Goal: Task Accomplishment & Management: Manage account settings

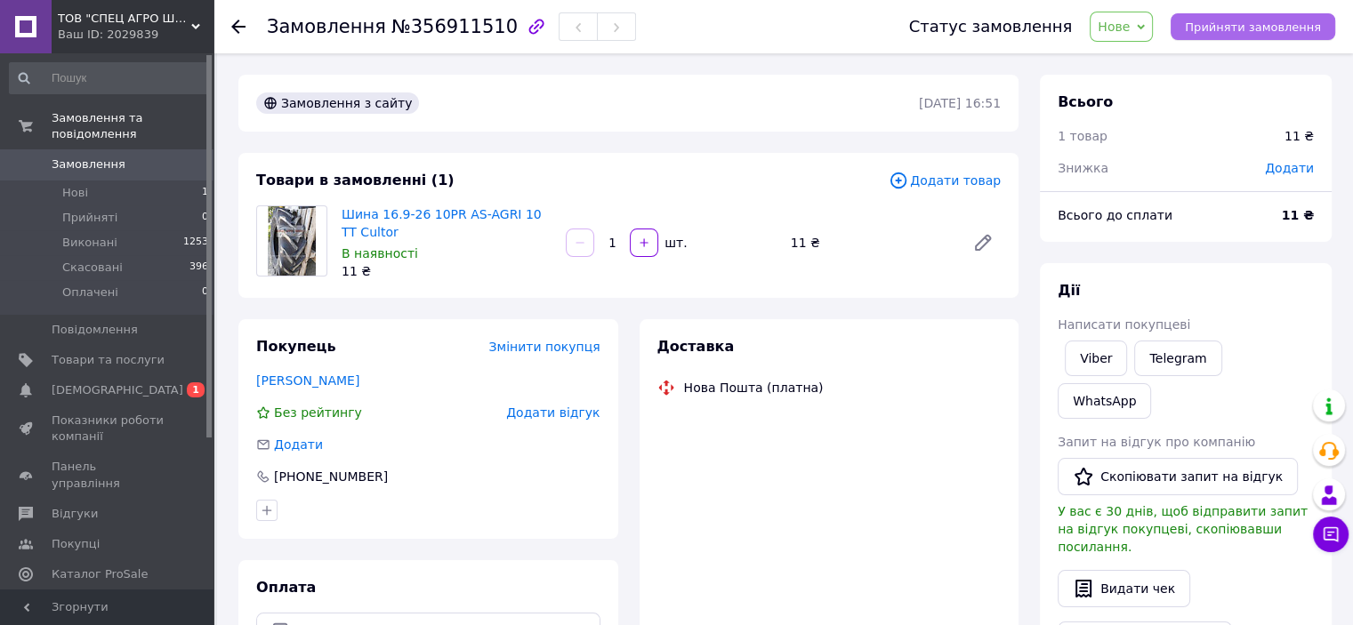
click at [1242, 21] on span "Прийняти замовлення" at bounding box center [1253, 26] width 136 height 13
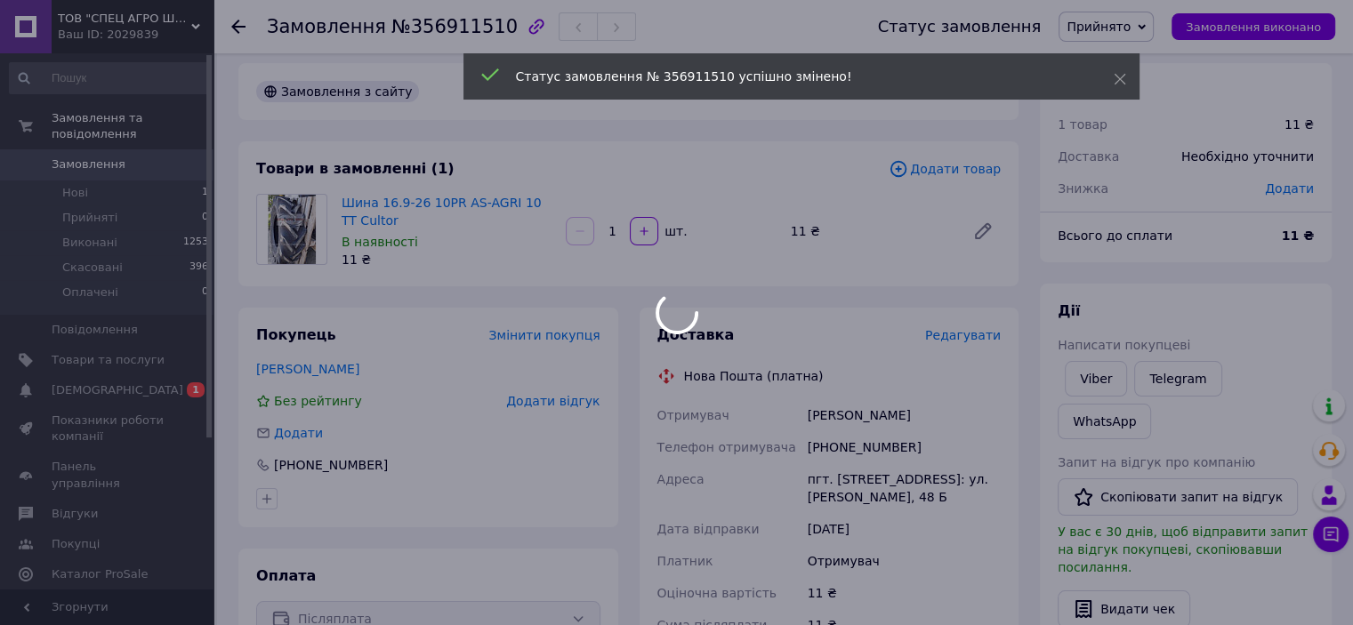
scroll to position [267, 0]
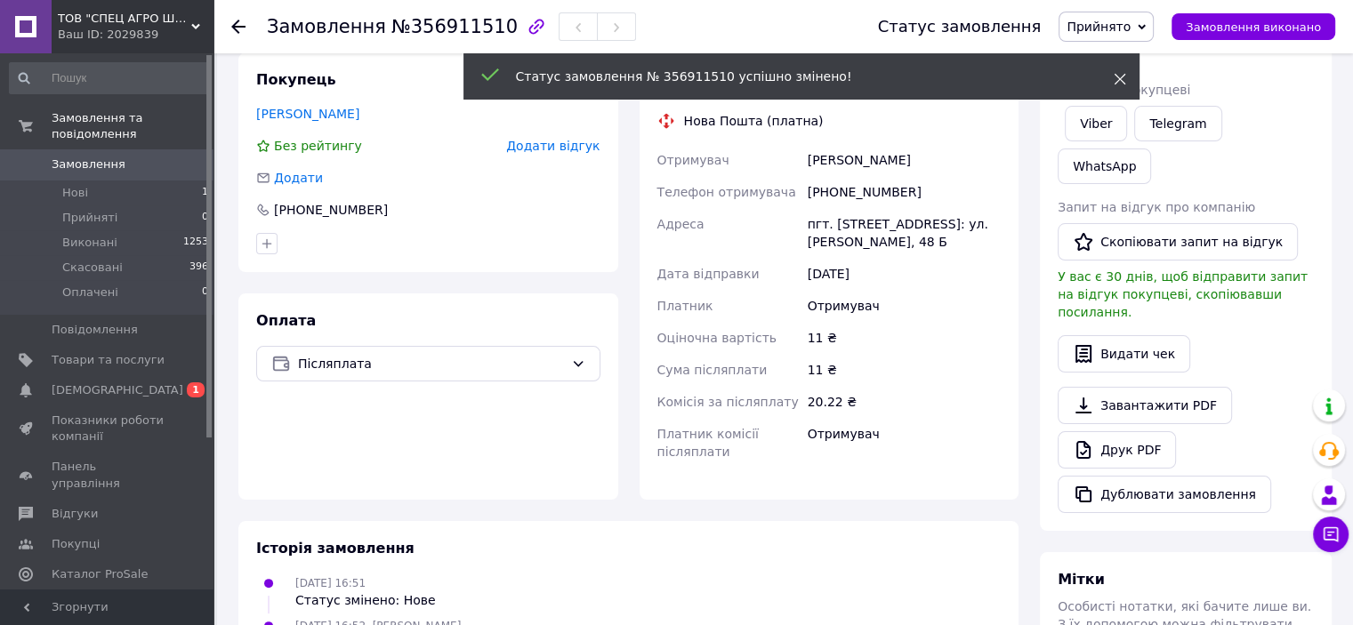
click at [1122, 82] on use at bounding box center [1120, 80] width 12 height 12
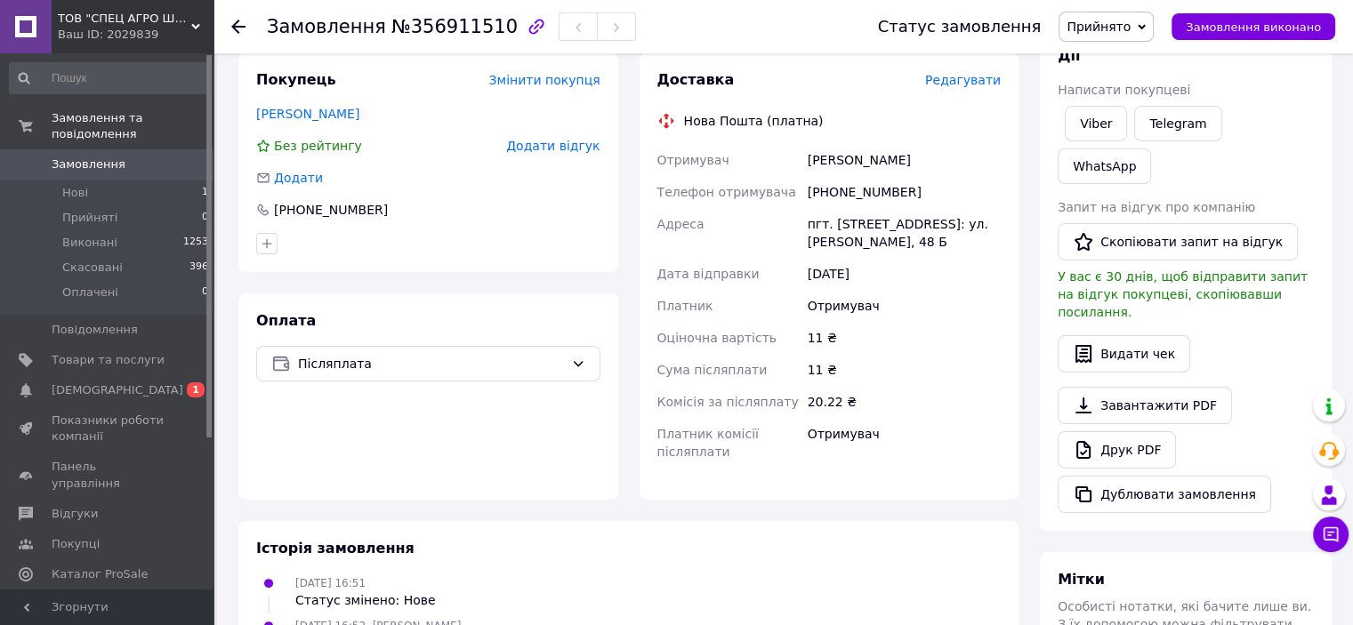
scroll to position [178, 0]
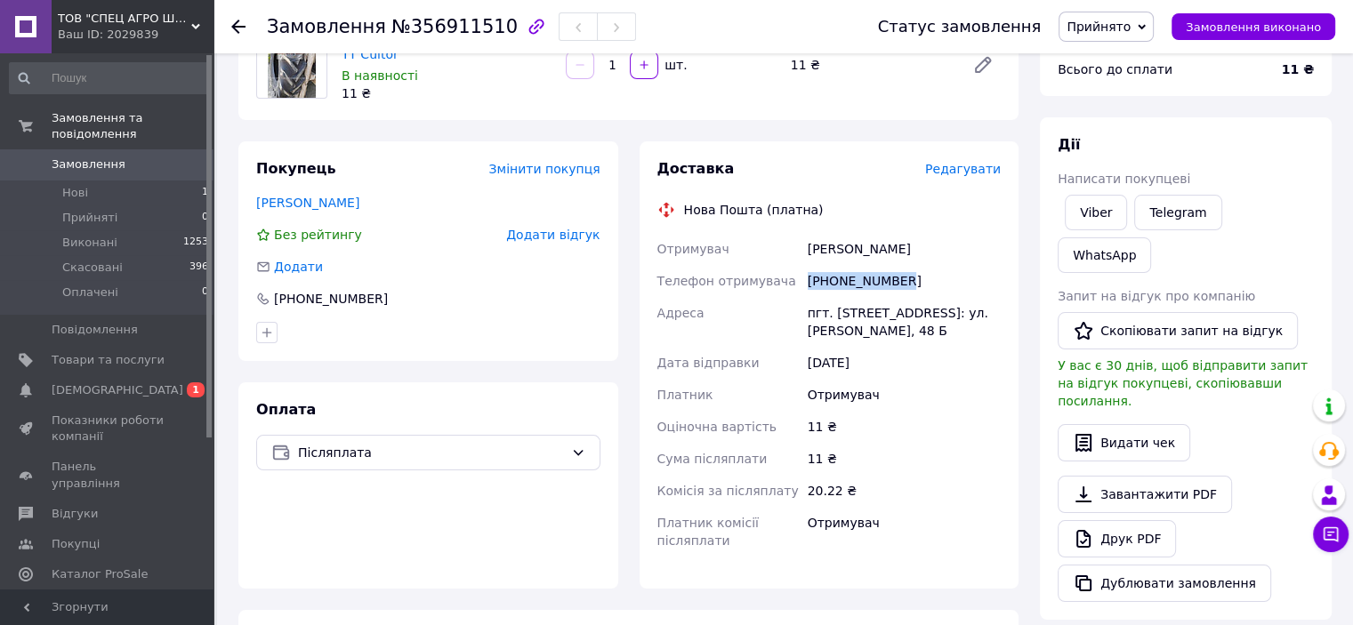
drag, startPoint x: 834, startPoint y: 278, endPoint x: 798, endPoint y: 278, distance: 36.5
click at [798, 278] on div "Отримувач [PERSON_NAME] Телефон отримувача [PHONE_NUMBER] [GEOGRAPHIC_DATA] пгт…" at bounding box center [829, 395] width 351 height 324
copy div "Телефон отримувача [PHONE_NUMBER]"
click at [255, 369] on div "Покупець Змінити покупця [PERSON_NAME] рейтингу Додати відгук Додати [PHONE_NUM…" at bounding box center [428, 364] width 380 height 447
click at [1130, 29] on span "Прийнято" at bounding box center [1098, 27] width 64 height 14
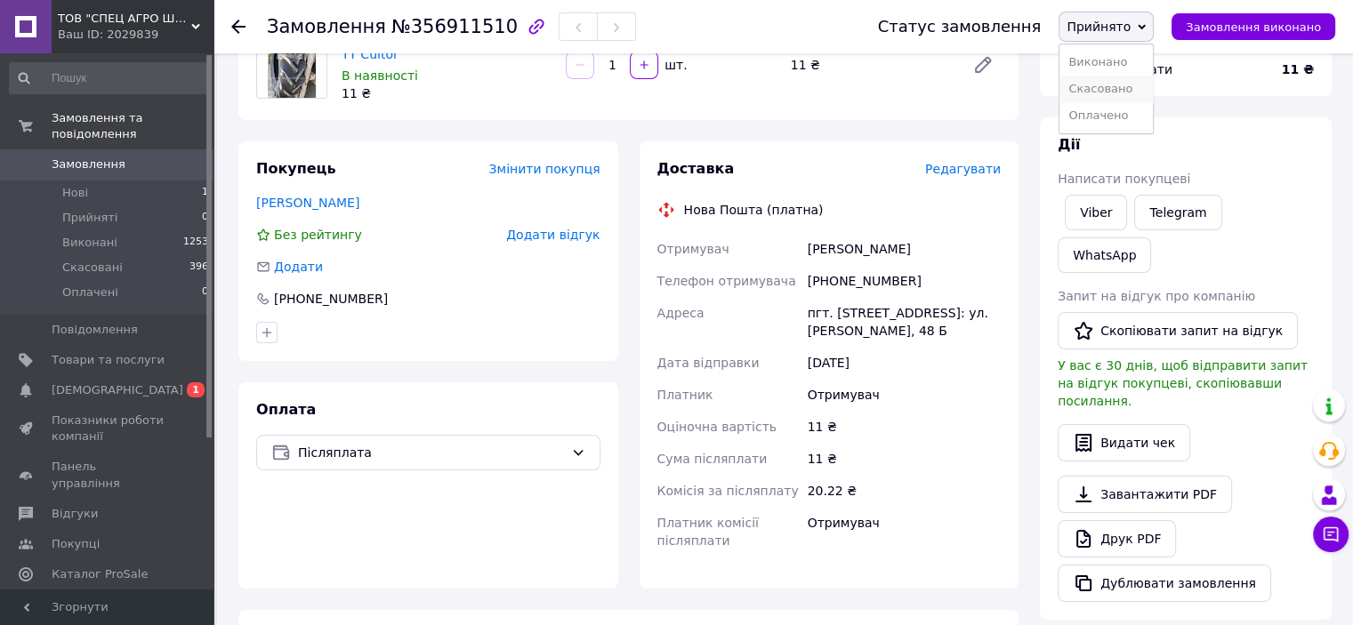
click at [1129, 92] on li "Скасовано" at bounding box center [1105, 89] width 93 height 27
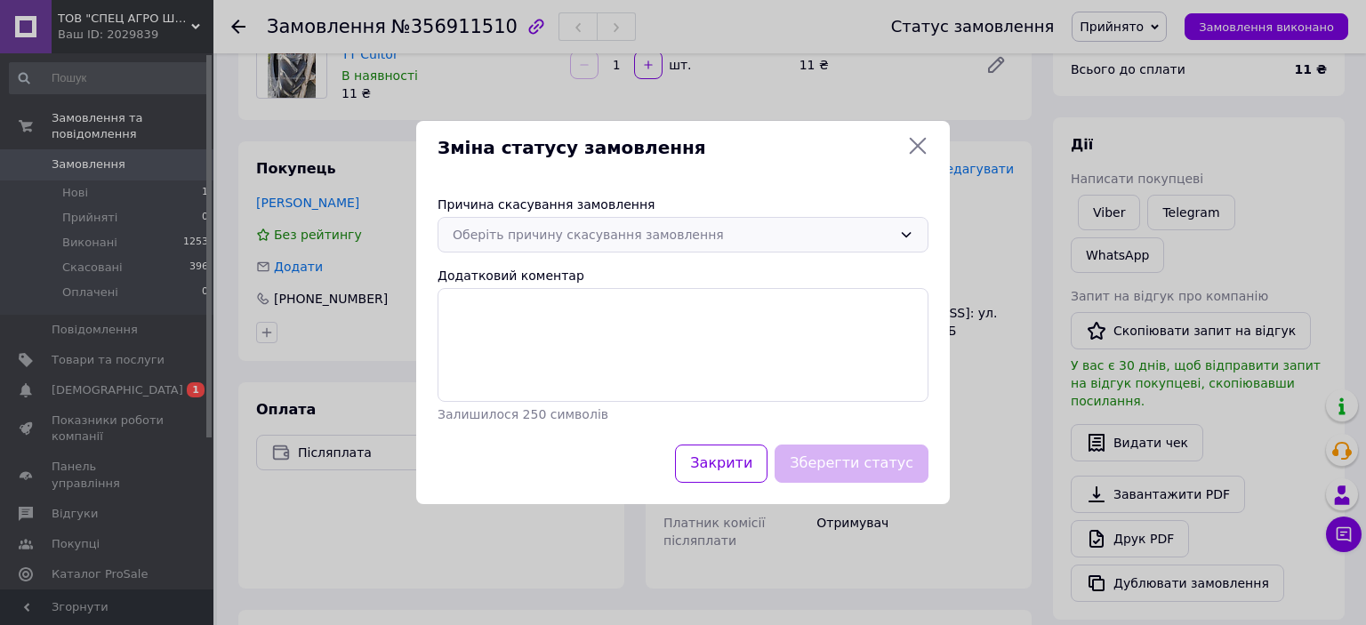
click at [576, 234] on div "Оберіть причину скасування замовлення" at bounding box center [672, 235] width 439 height 20
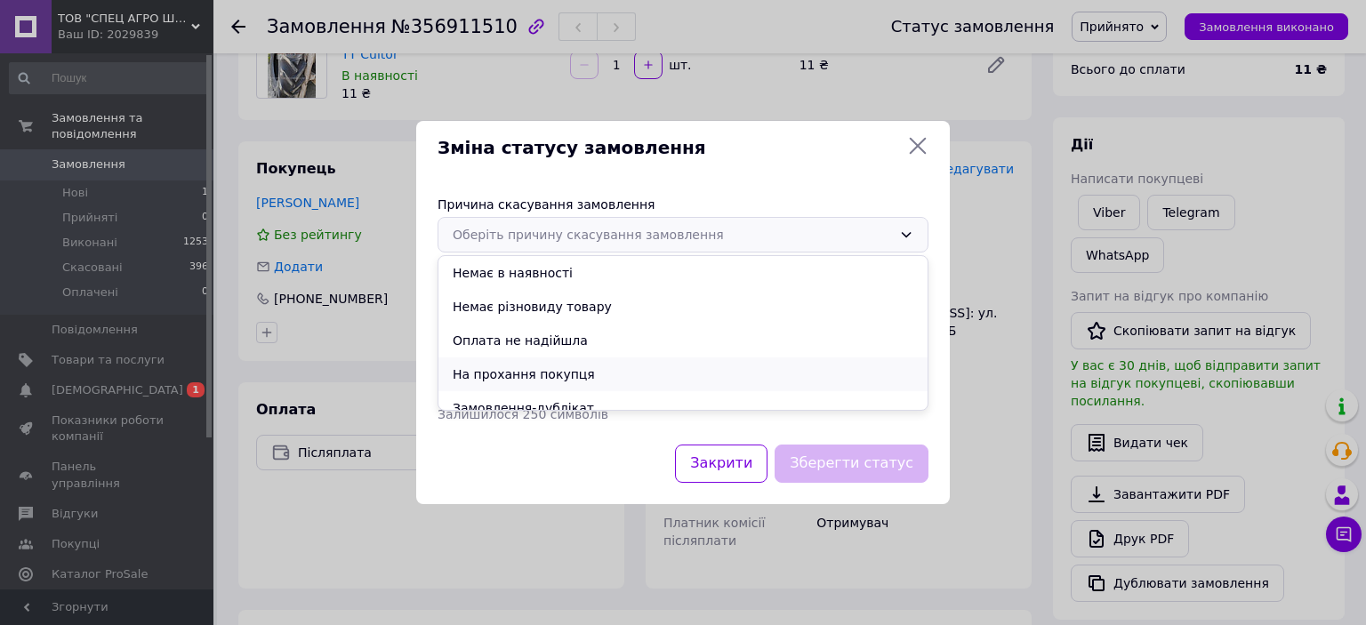
click at [549, 367] on li "На прохання покупця" at bounding box center [682, 375] width 489 height 34
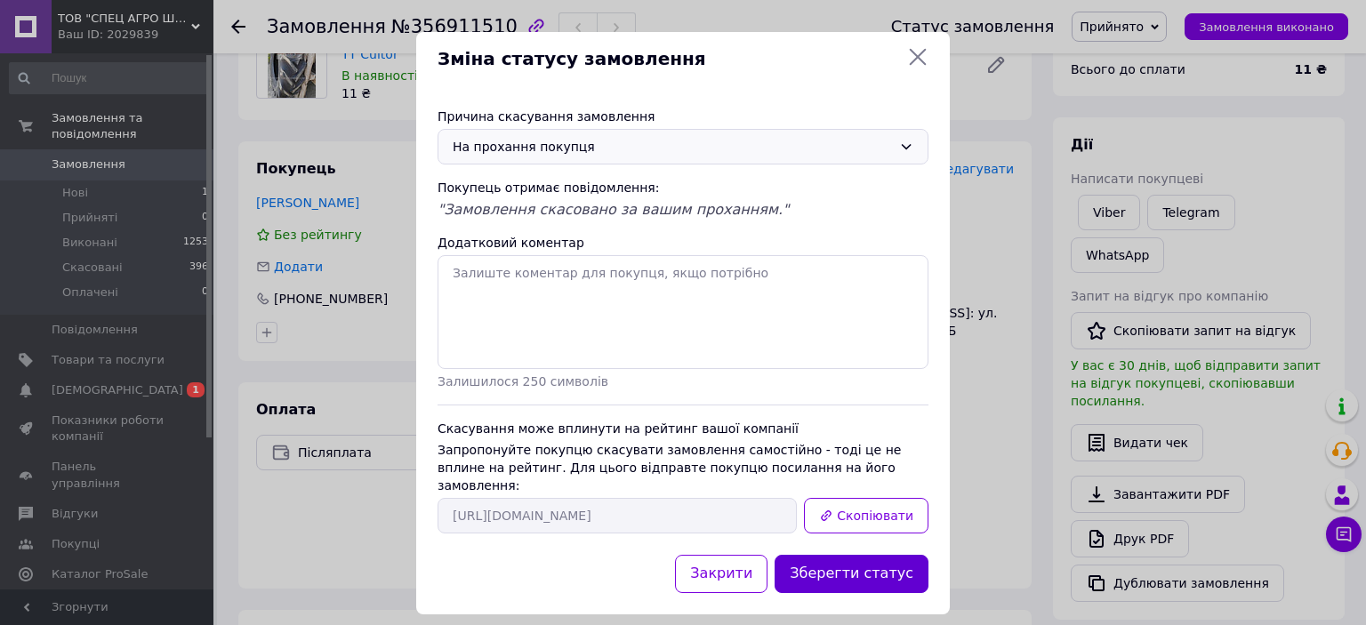
click at [838, 559] on button "Зберегти статус" at bounding box center [852, 574] width 154 height 38
